Goal: Task Accomplishment & Management: Complete application form

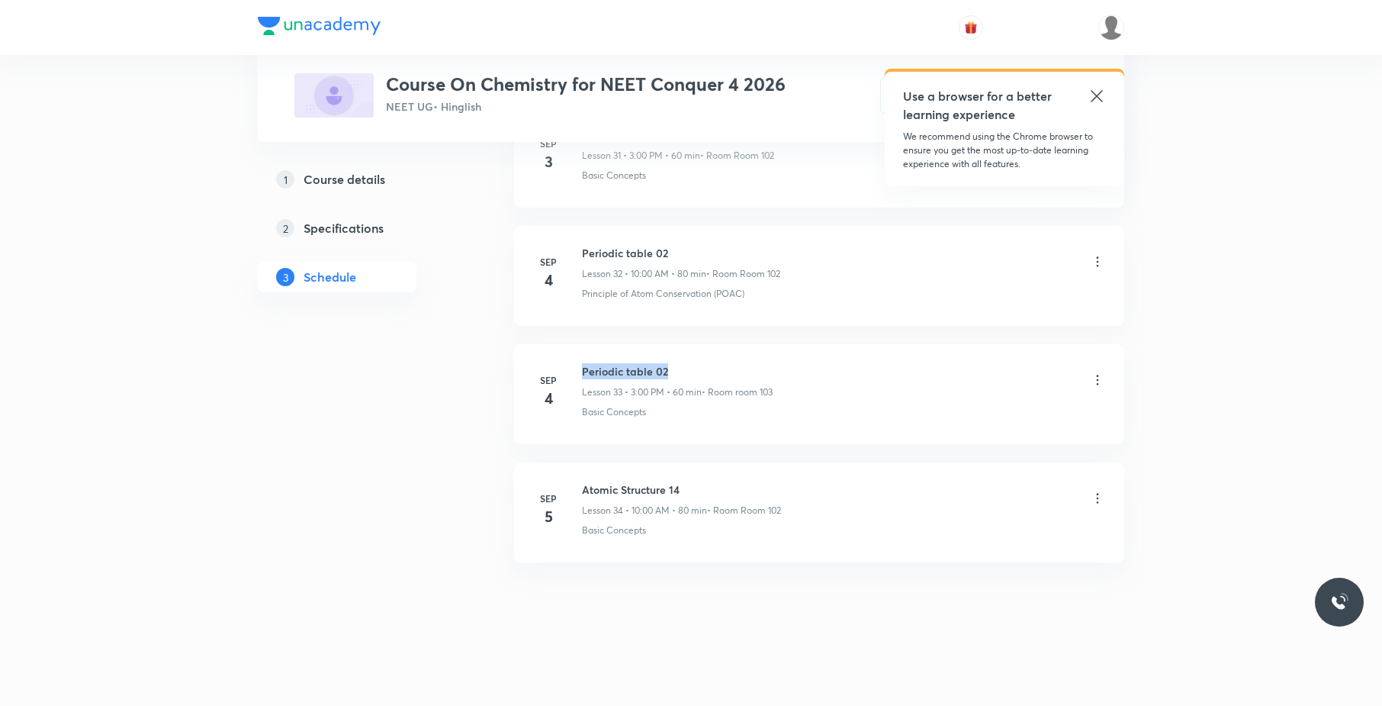
drag, startPoint x: 679, startPoint y: 360, endPoint x: 581, endPoint y: 355, distance: 97.7
click at [581, 355] on li "[DATE] Periodic table 02 Lesson 33 • 3:00 PM • 60 min • Room room 103 Basic Con…" at bounding box center [819, 394] width 610 height 100
copy h6 "Periodic table 02"
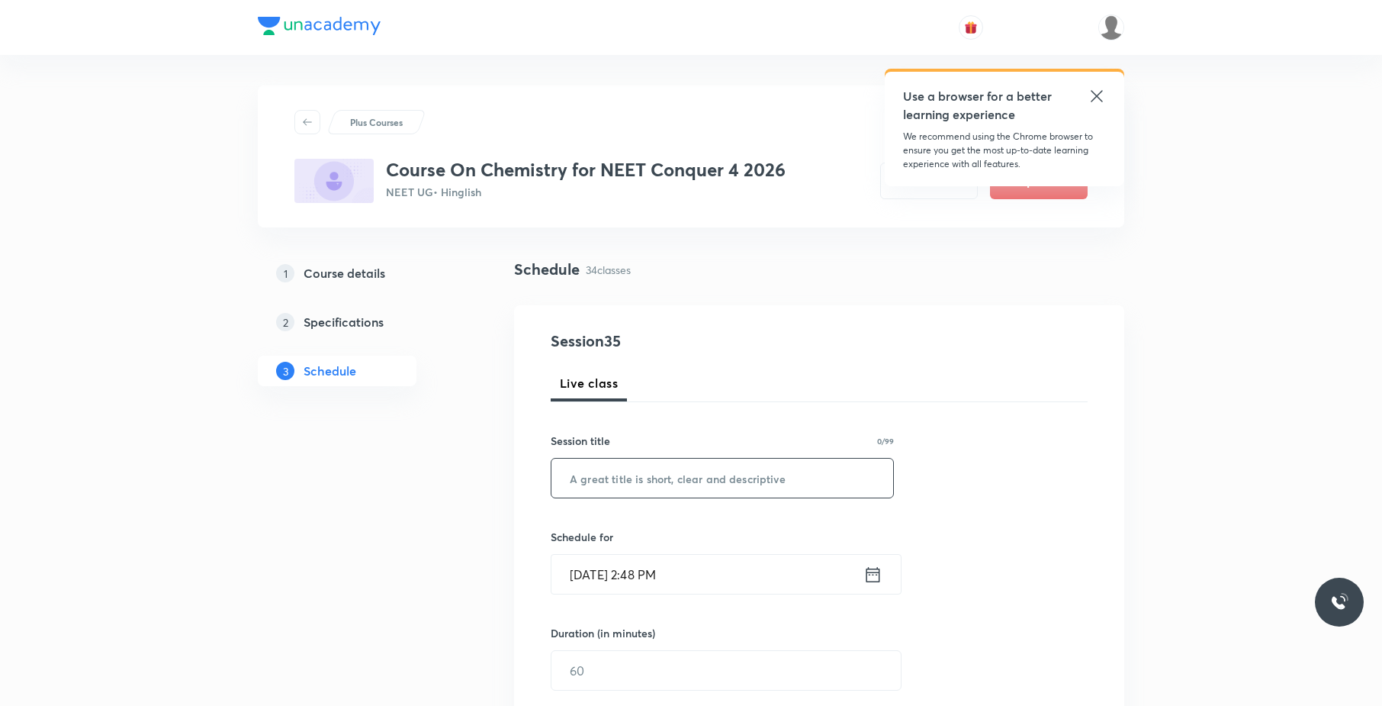
paste input "Periodic table 02"
click at [682, 465] on input "Periodic table 02" at bounding box center [722, 477] width 342 height 39
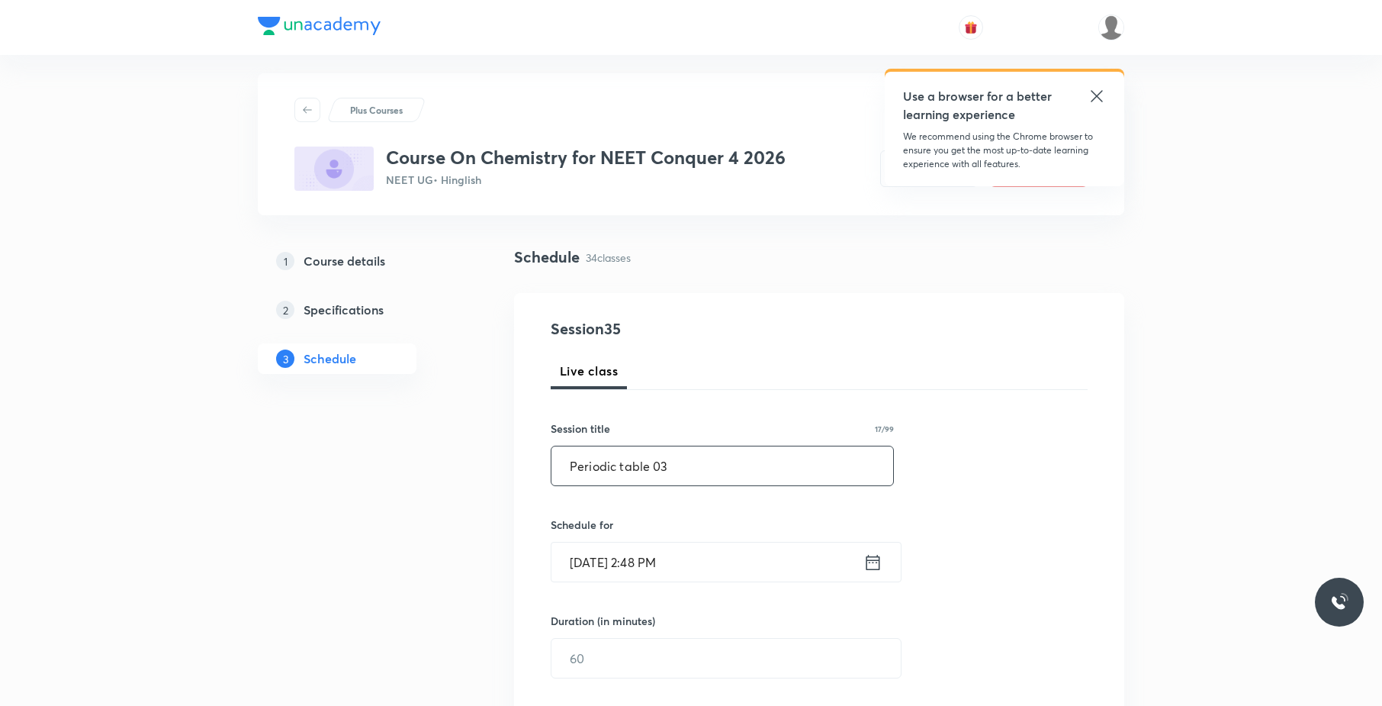
type input "Periodic table 03"
click at [681, 563] on input "[DATE] 2:48 PM" at bounding box center [707, 561] width 312 height 39
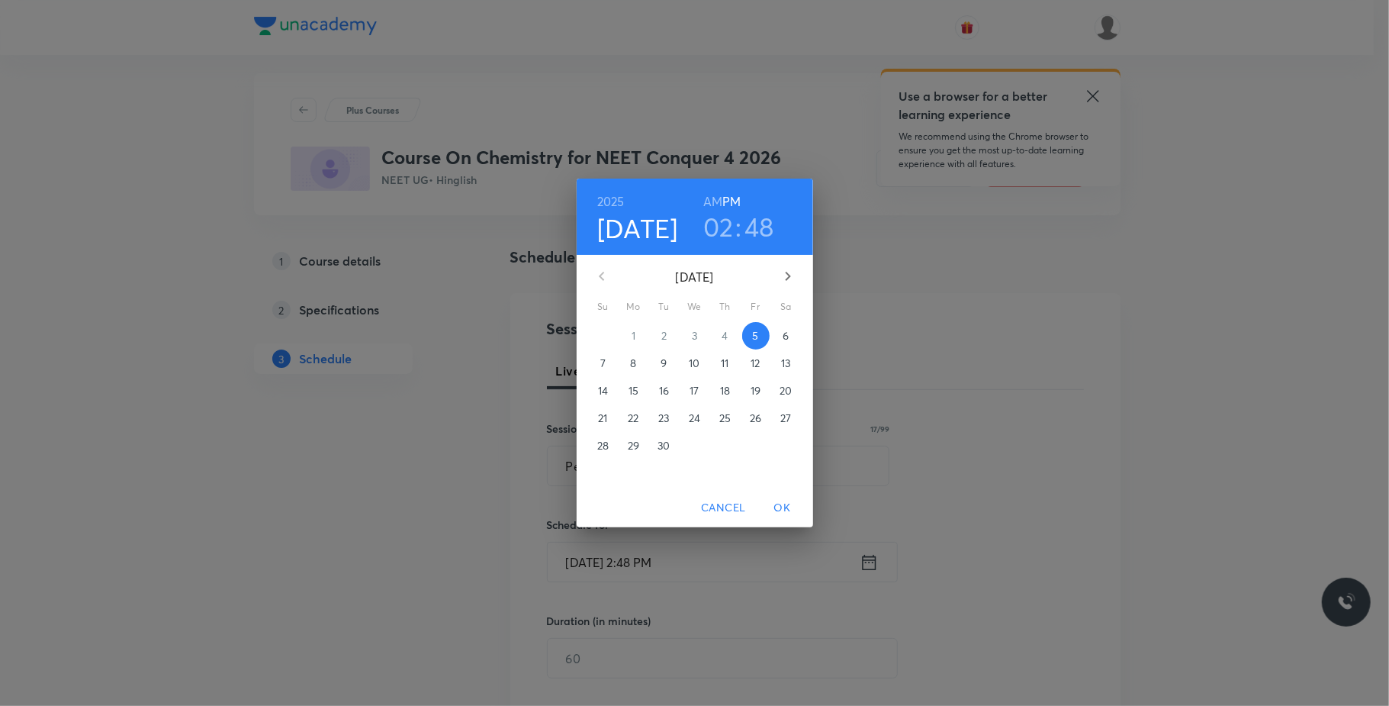
click at [714, 236] on h3 "02" at bounding box center [718, 227] width 31 height 32
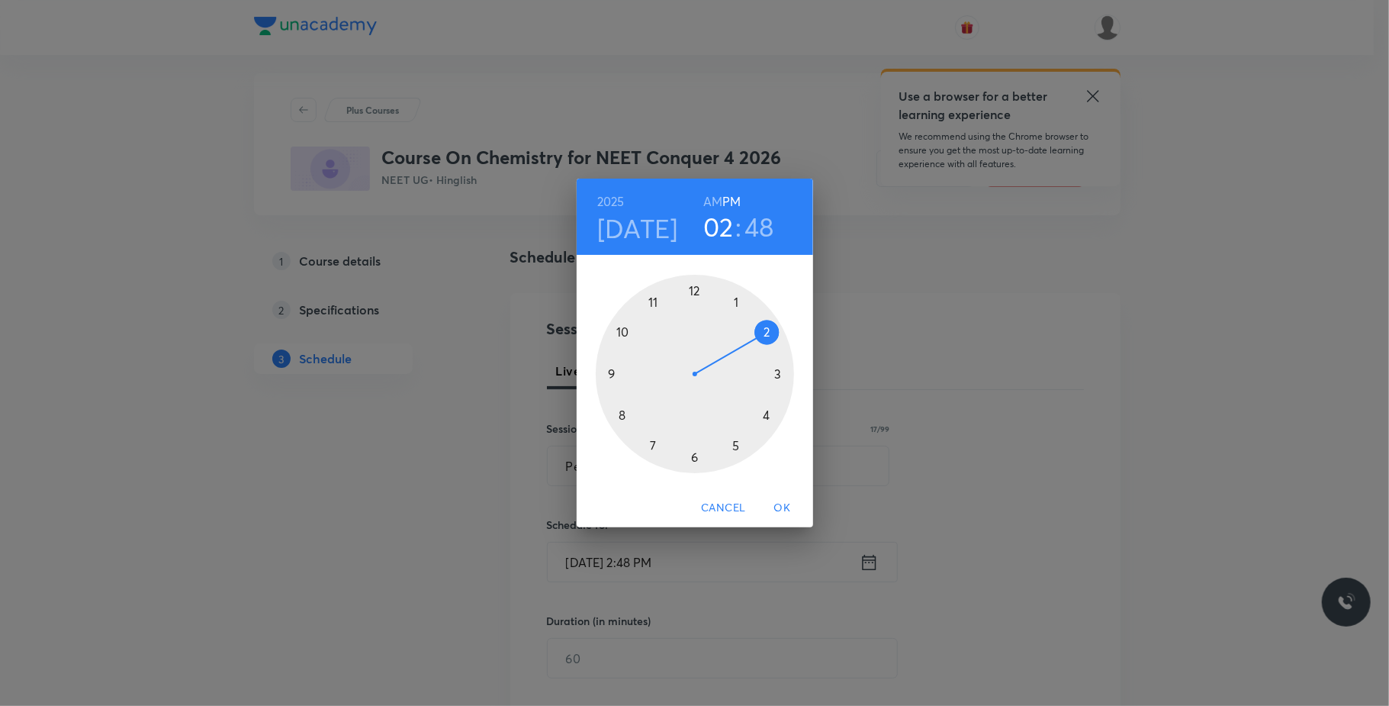
click at [776, 374] on div at bounding box center [695, 374] width 198 height 198
click at [697, 288] on div at bounding box center [695, 374] width 198 height 198
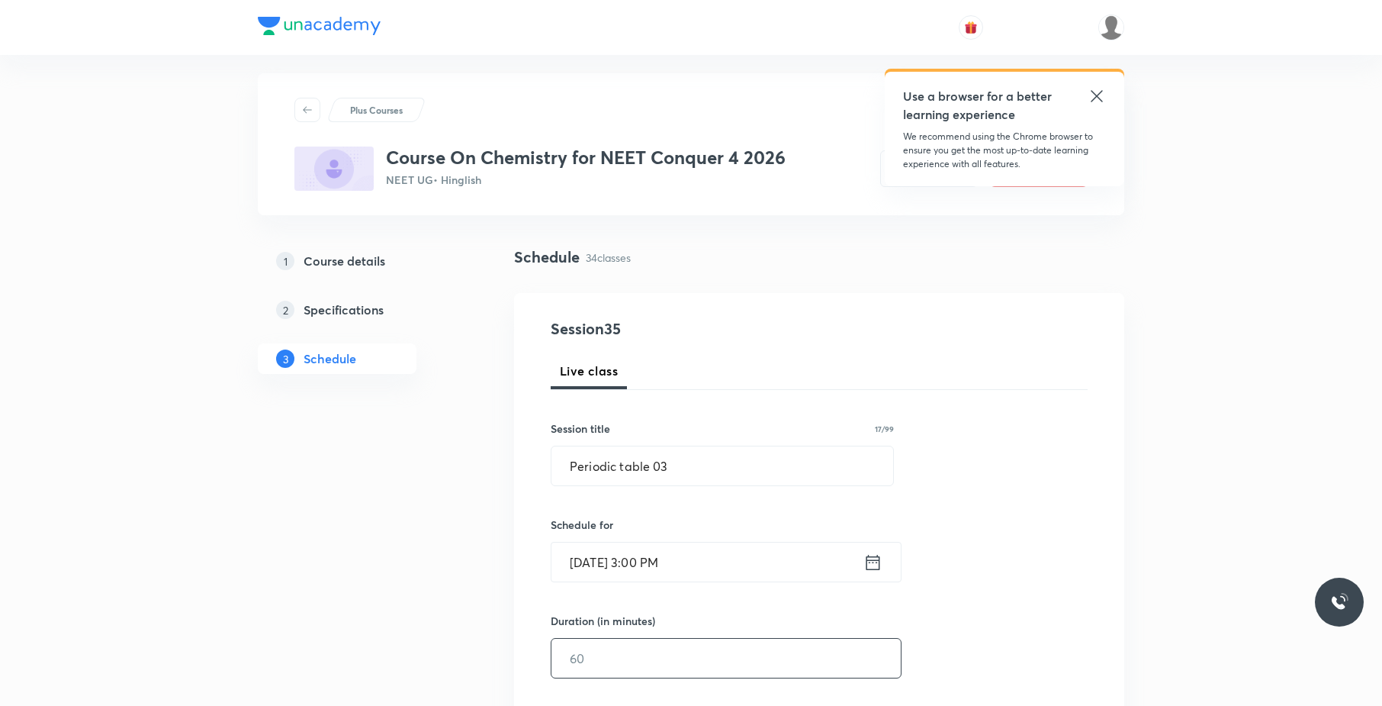
drag, startPoint x: 651, startPoint y: 651, endPoint x: 627, endPoint y: 656, distance: 24.2
click at [627, 656] on input "text" at bounding box center [725, 657] width 349 height 39
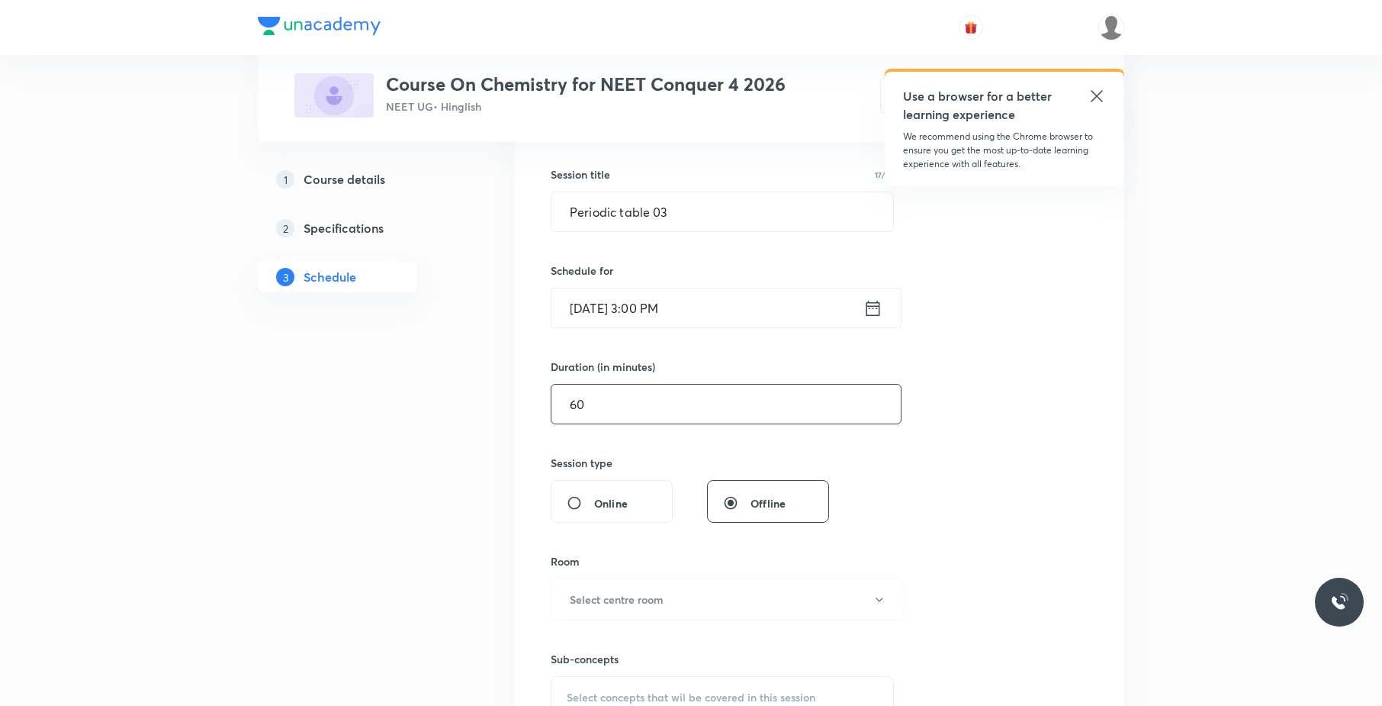
scroll to position [267, 0]
type input "60"
click at [696, 589] on button "Select centre room" at bounding box center [728, 598] width 354 height 42
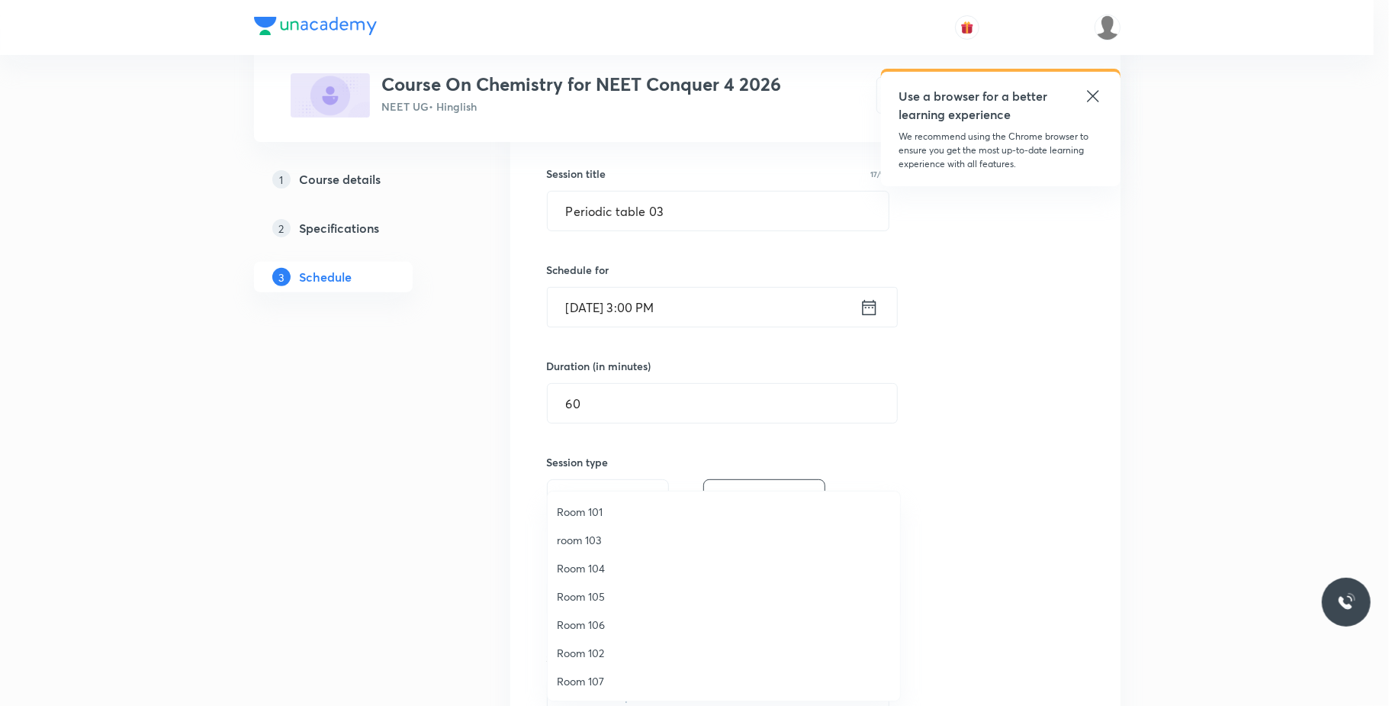
click at [608, 616] on span "Room 106" at bounding box center [724, 624] width 334 height 16
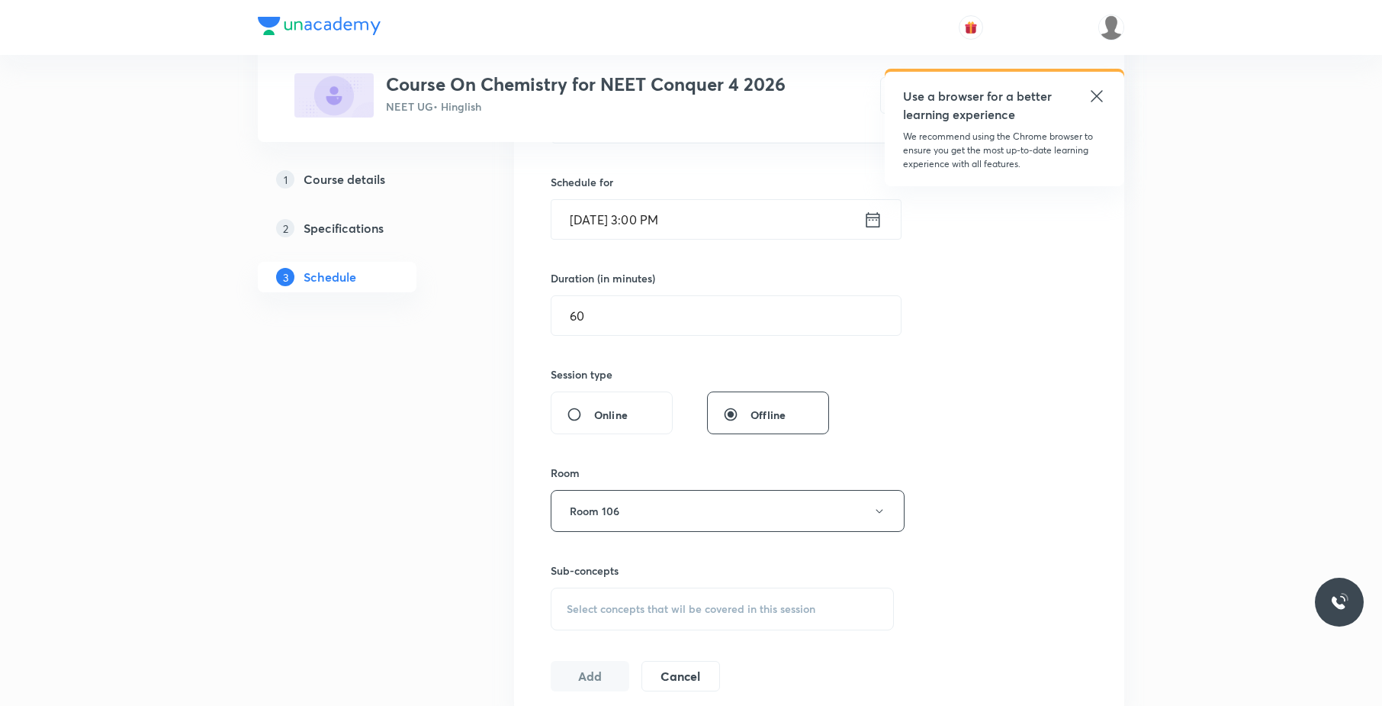
scroll to position [355, 0]
click at [691, 596] on div "Select concepts that wil be covered in this session" at bounding box center [722, 608] width 343 height 43
click at [712, 516] on button "Room 106" at bounding box center [728, 510] width 354 height 42
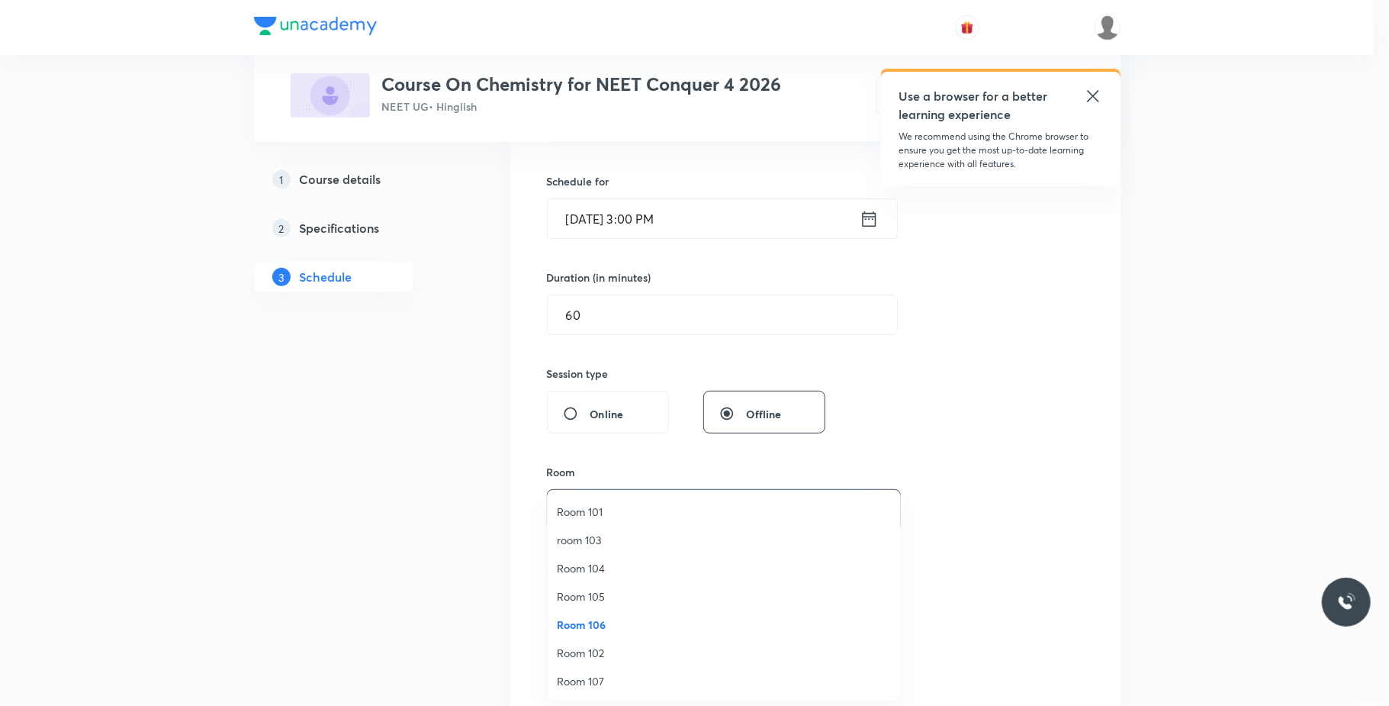
click at [613, 539] on span "room 103" at bounding box center [724, 540] width 334 height 16
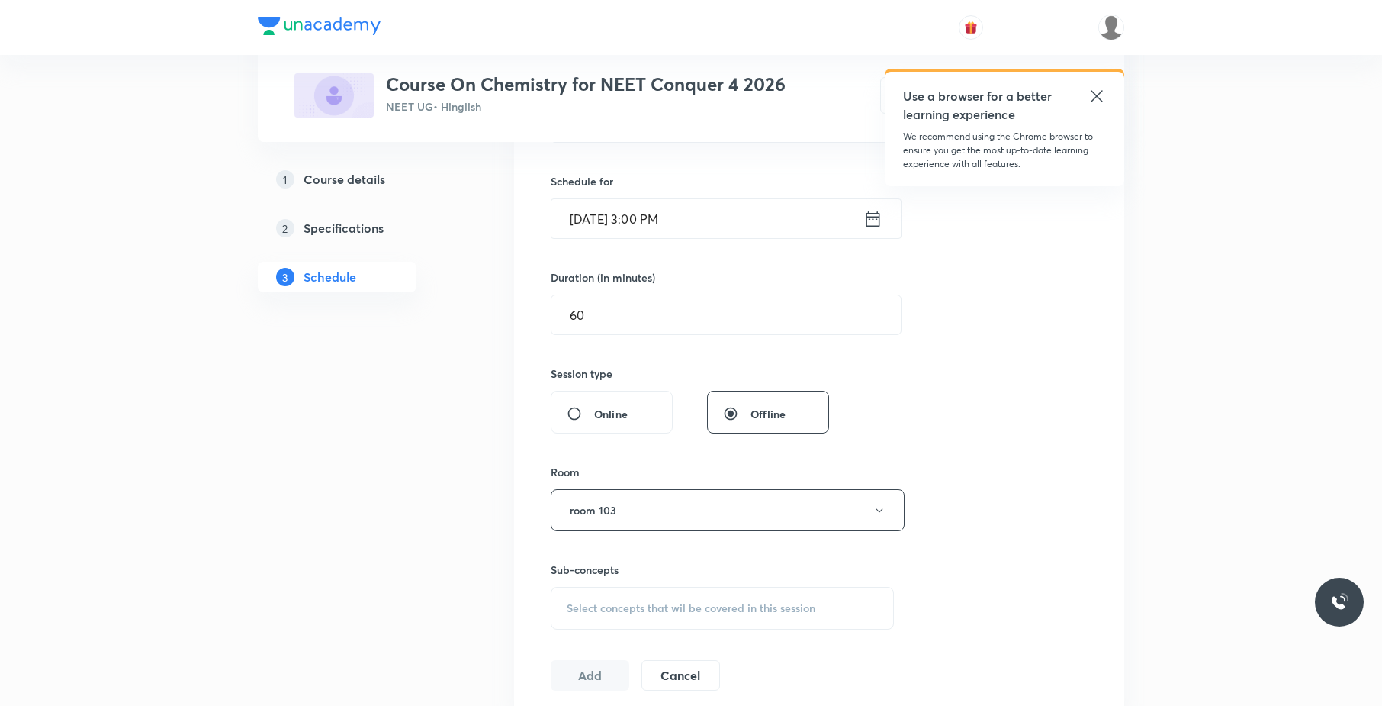
click at [648, 610] on span "Select concepts that wil be covered in this session" at bounding box center [691, 608] width 249 height 12
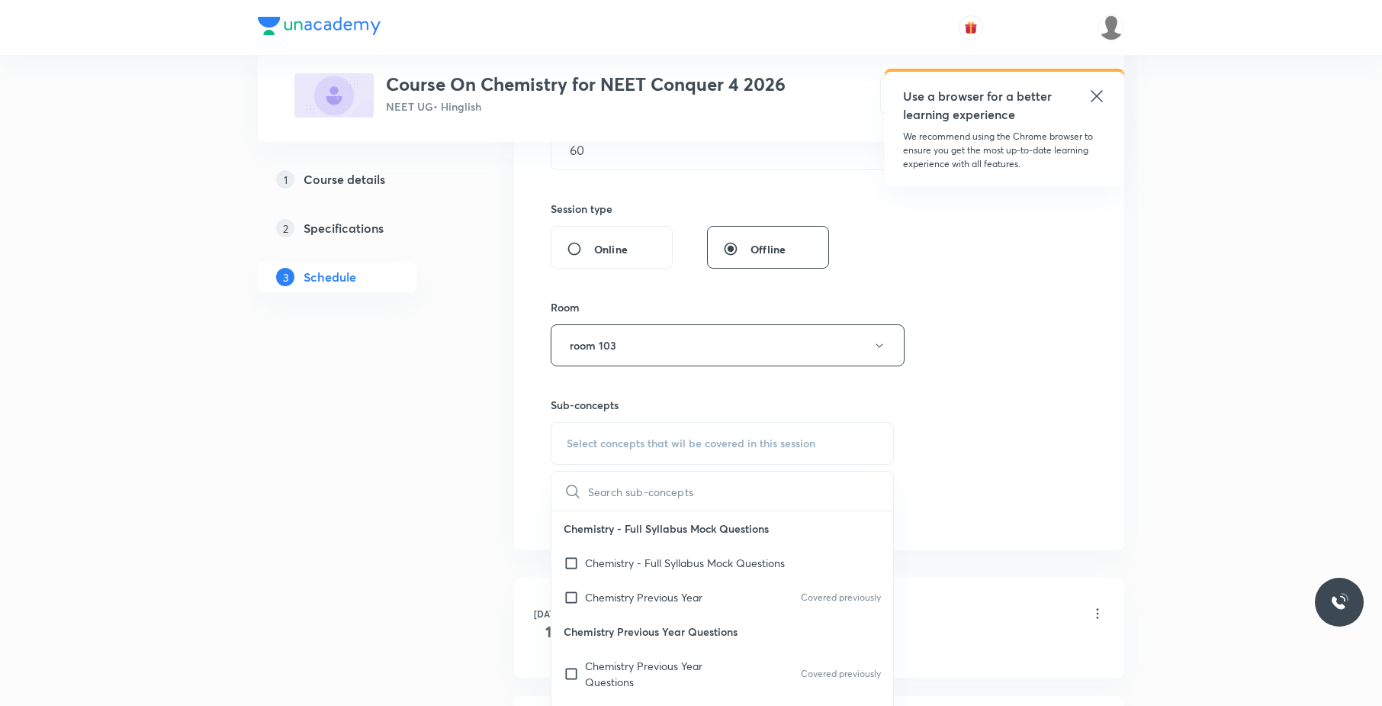
click at [648, 610] on div "Chemistry Previous Year Covered previously" at bounding box center [722, 597] width 342 height 34
click at [1018, 379] on div "Session 35 Live class Session title 17/99 Periodic table 03 ​ Schedule for [DAT…" at bounding box center [819, 167] width 537 height 716
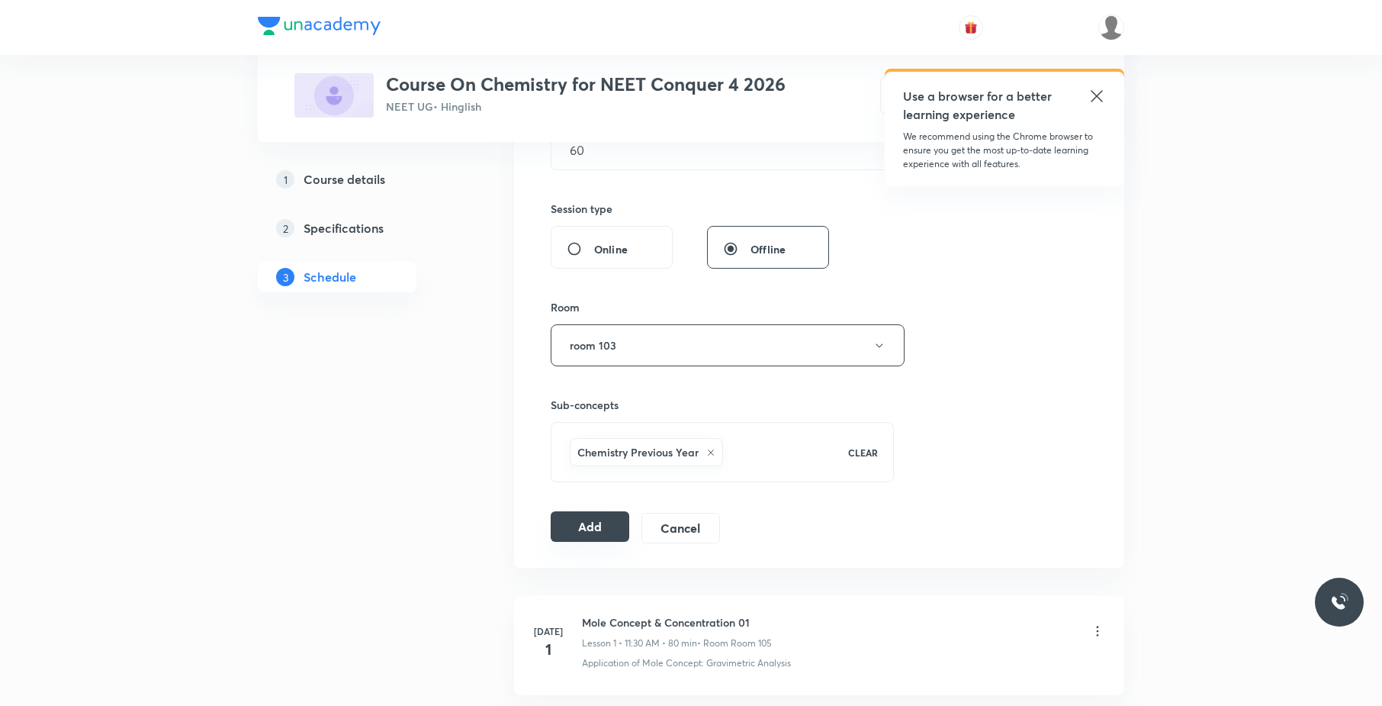
click at [604, 534] on button "Add" at bounding box center [590, 526] width 79 height 31
